Goal: Information Seeking & Learning: Learn about a topic

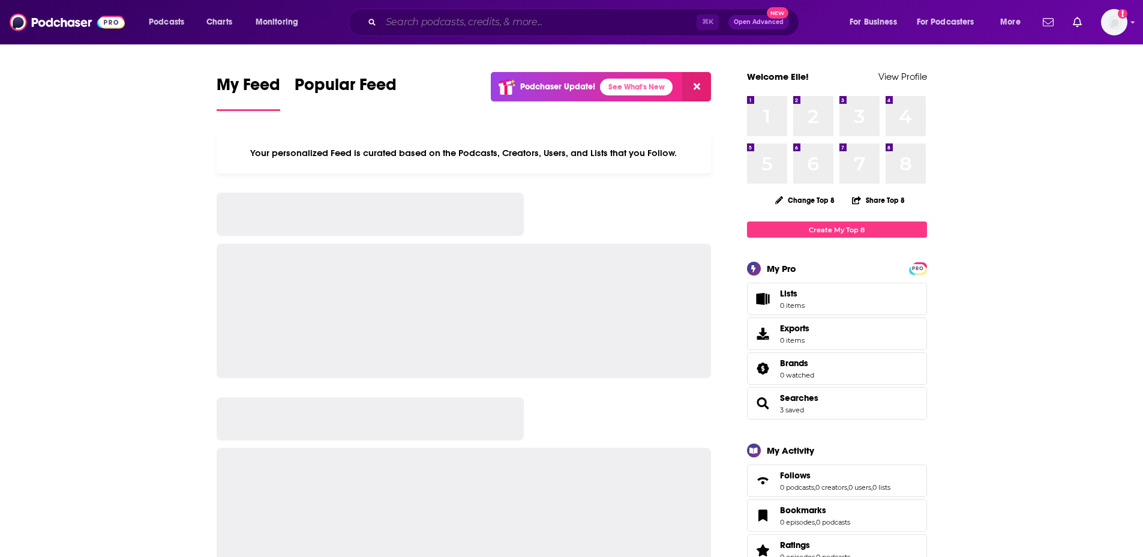
click at [427, 23] on input "Search podcasts, credits, & more..." at bounding box center [539, 22] width 316 height 19
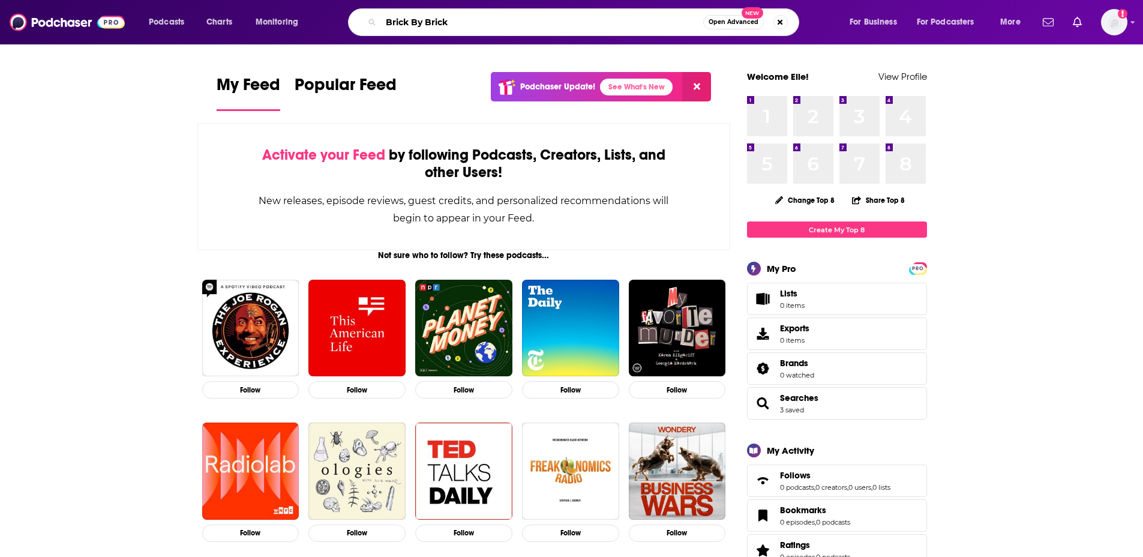
type input "Brick By Brick"
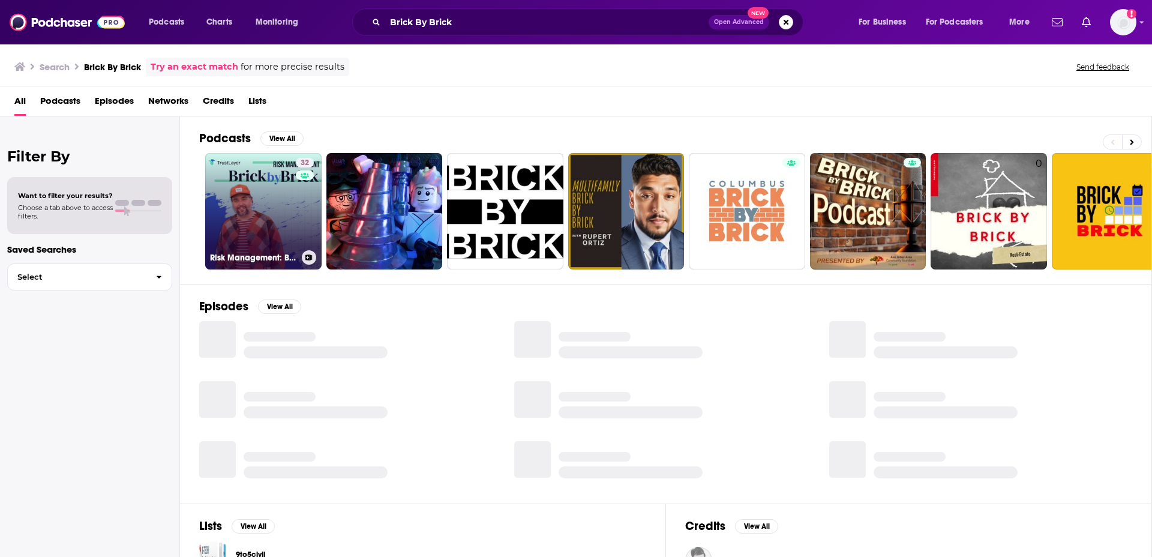
click at [290, 233] on link "32 Risk Management: Brick by [PERSON_NAME]" at bounding box center [263, 211] width 116 height 116
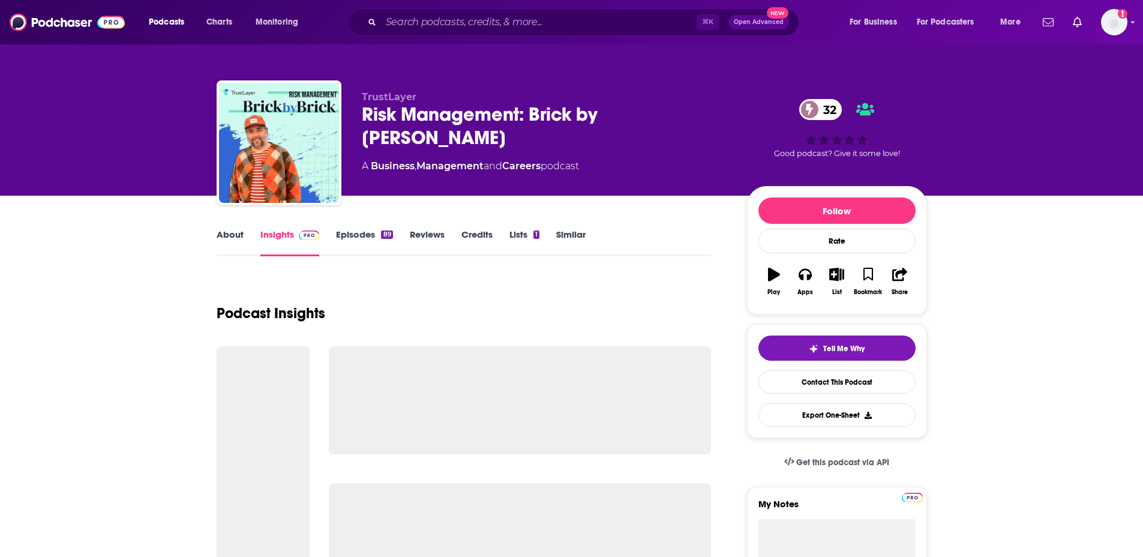
click at [376, 233] on link "Episodes 89" at bounding box center [364, 243] width 56 height 28
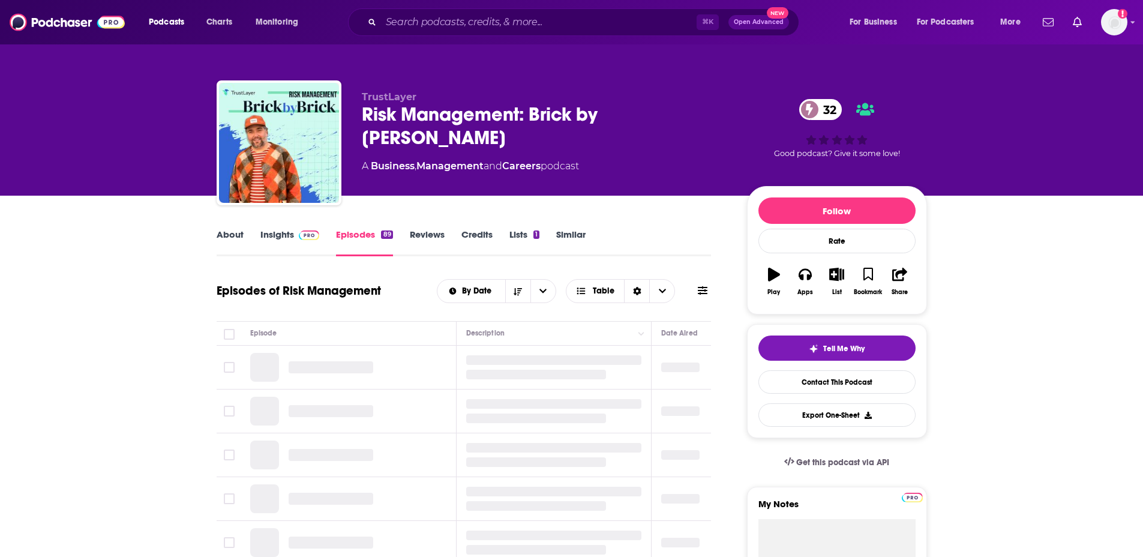
click at [440, 233] on link "Reviews" at bounding box center [427, 243] width 35 height 28
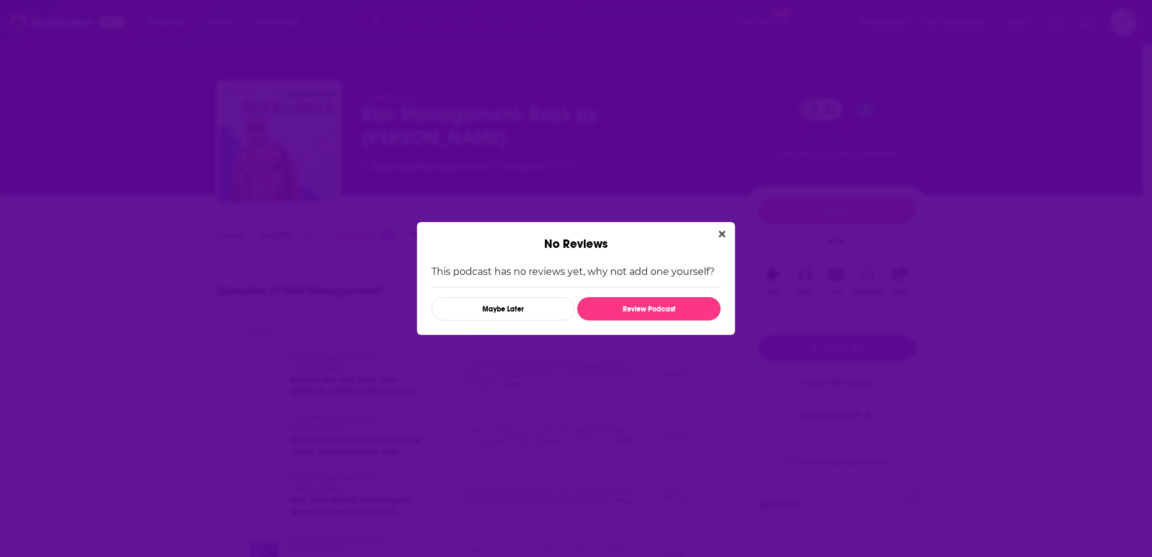
click at [307, 236] on div "No Reviews This podcast has no reviews yet, why not add one yourself? Maybe Lat…" at bounding box center [576, 278] width 1152 height 557
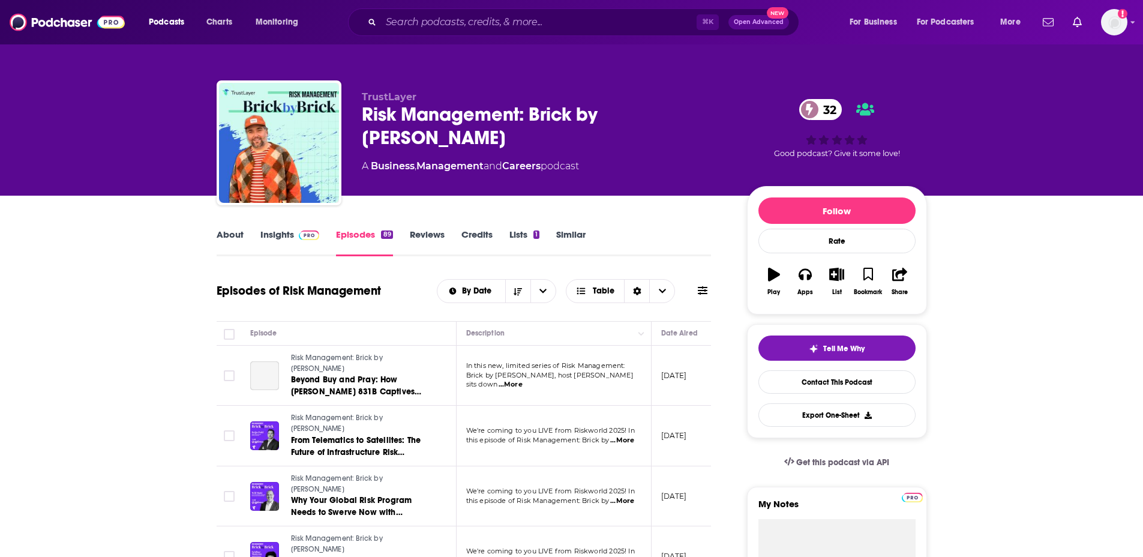
click at [291, 231] on link "Insights" at bounding box center [289, 243] width 59 height 28
